Goal: Check status: Check status

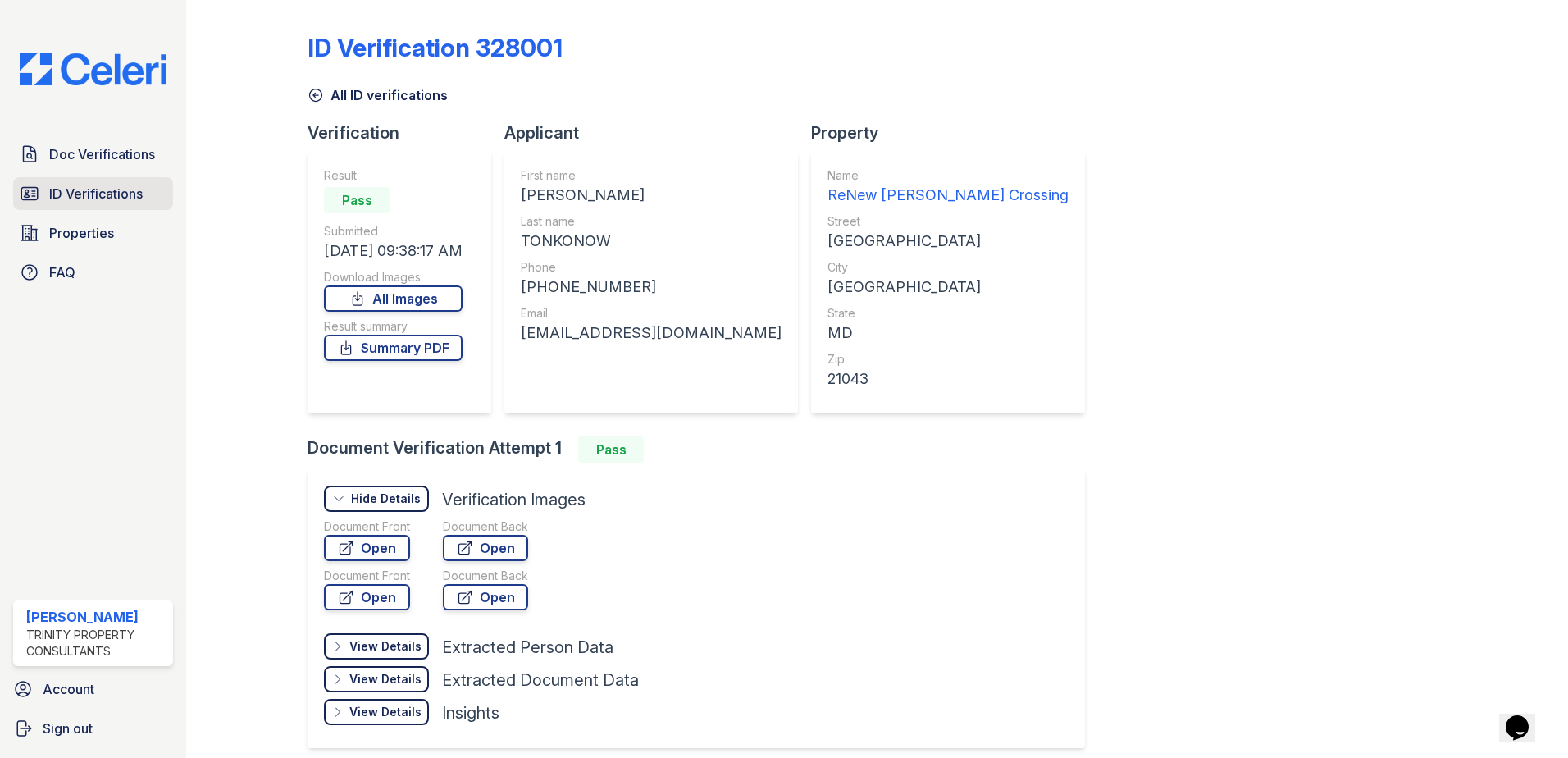
drag, startPoint x: 0, startPoint y: 0, endPoint x: 70, endPoint y: 186, distance: 198.7
click at [68, 186] on span "ID Verifications" at bounding box center [96, 193] width 93 height 19
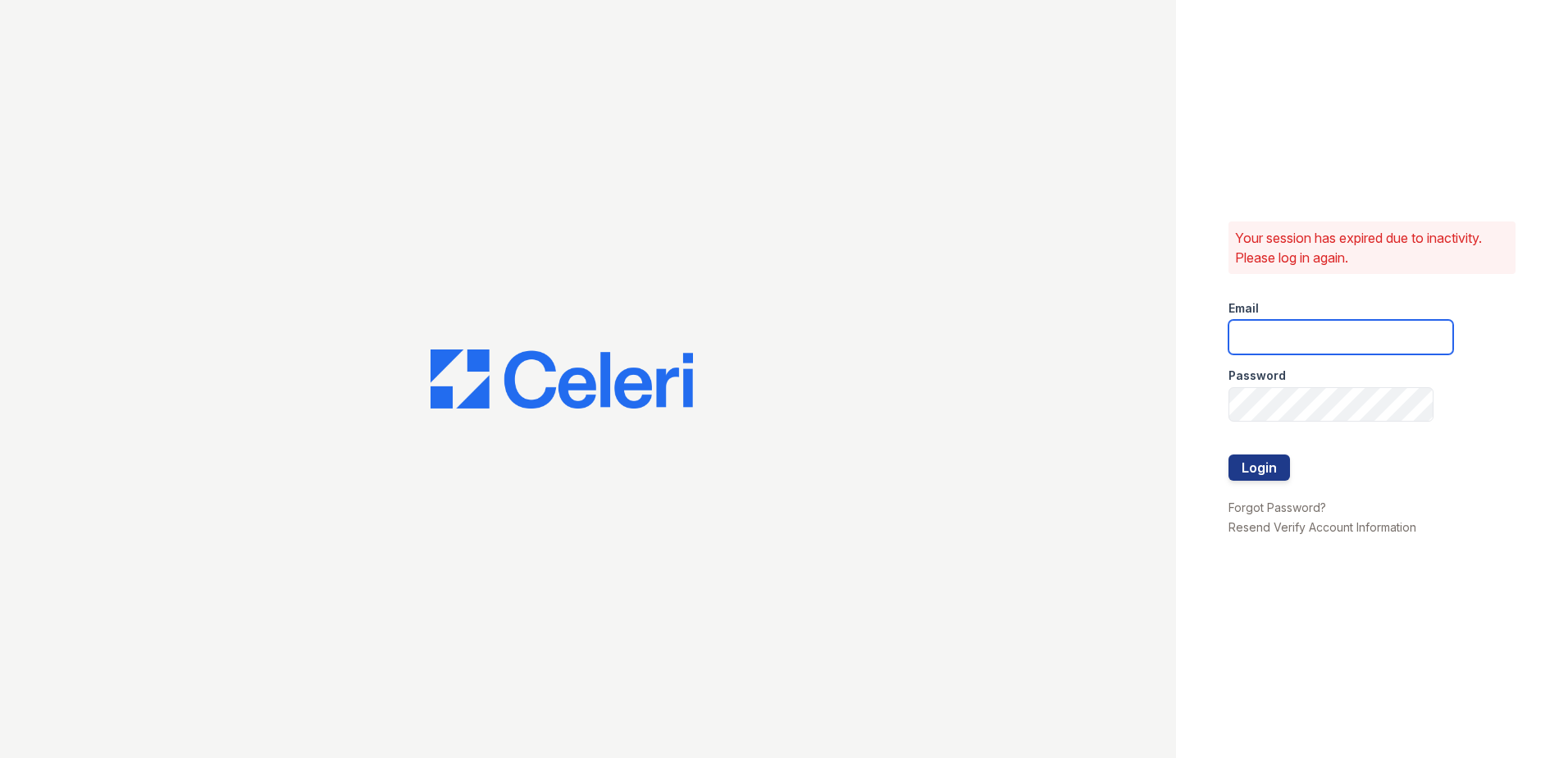
type input "[EMAIL_ADDRESS][DOMAIN_NAME]"
click at [1272, 471] on button "Login" at bounding box center [1258, 467] width 61 height 26
